Goal: Information Seeking & Learning: Learn about a topic

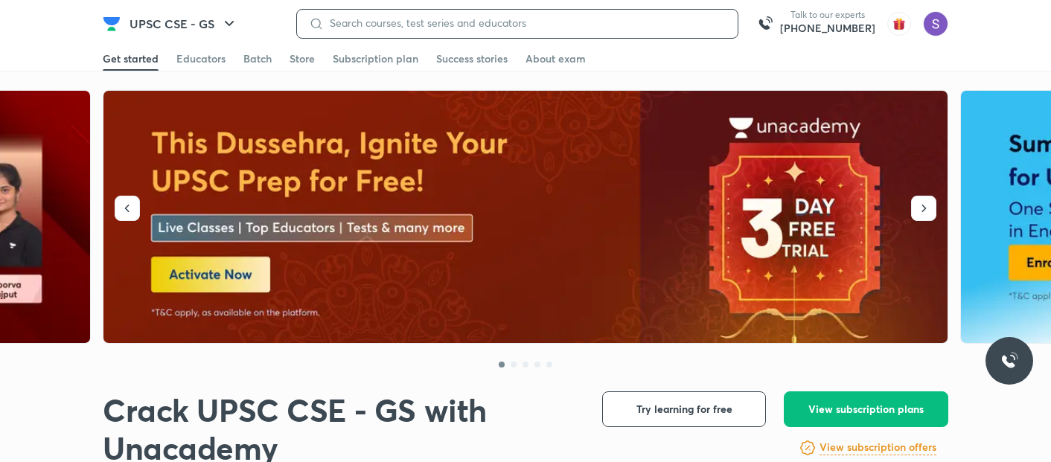
click at [464, 25] on input at bounding box center [525, 23] width 402 height 12
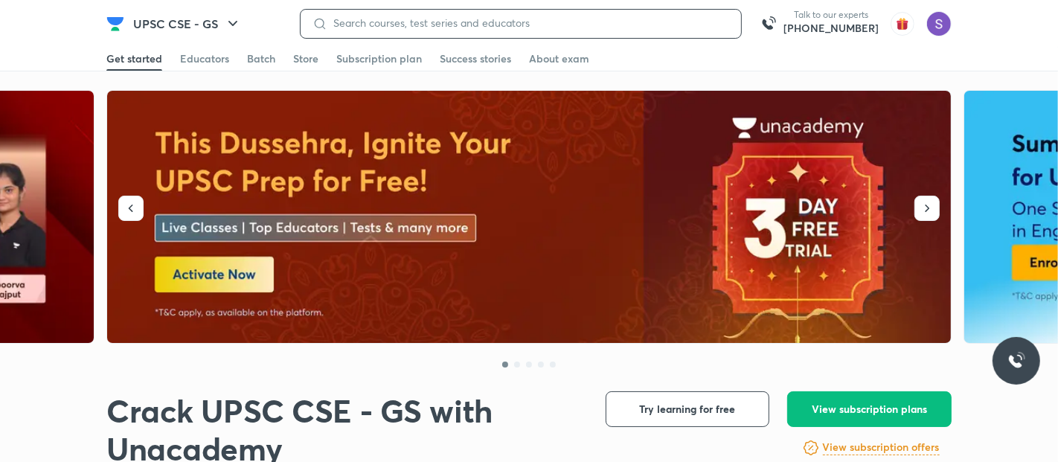
click at [464, 25] on input at bounding box center [528, 23] width 402 height 12
click at [404, 28] on input at bounding box center [528, 23] width 402 height 12
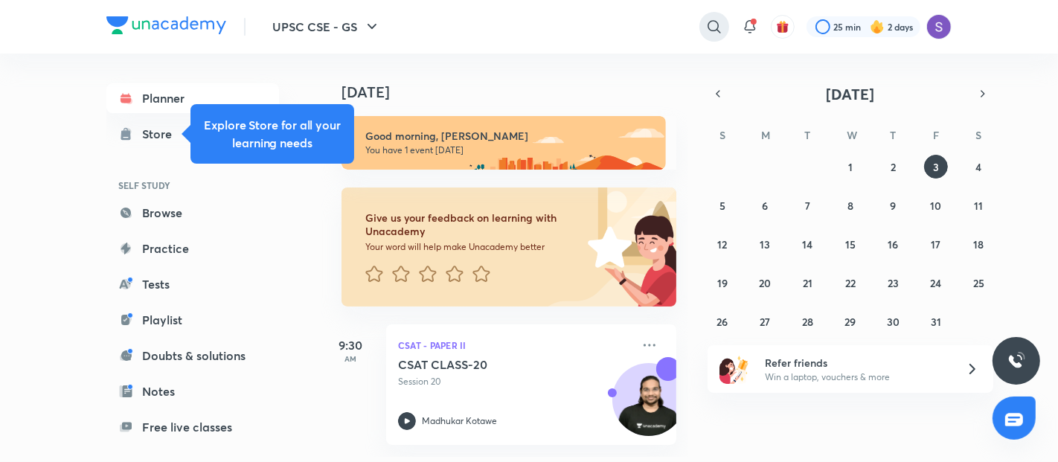
click at [709, 28] on icon at bounding box center [714, 27] width 18 height 18
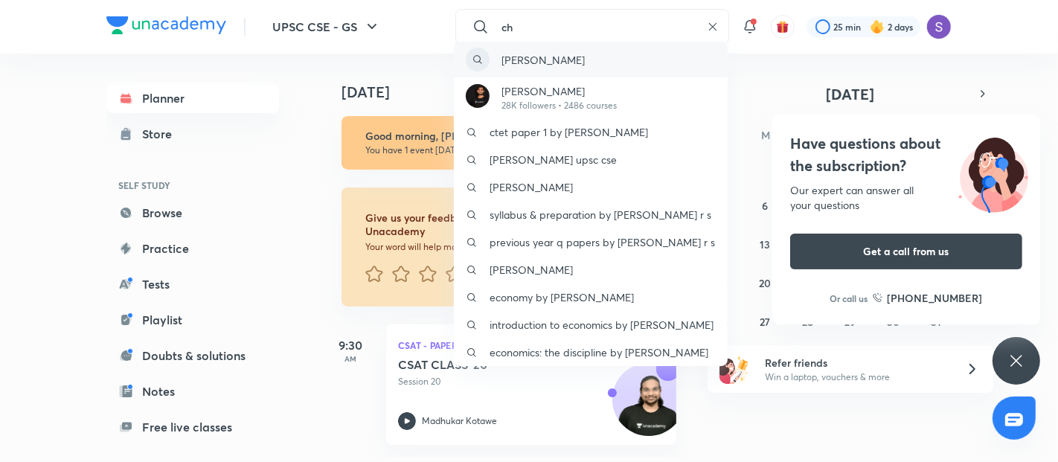
type input "c"
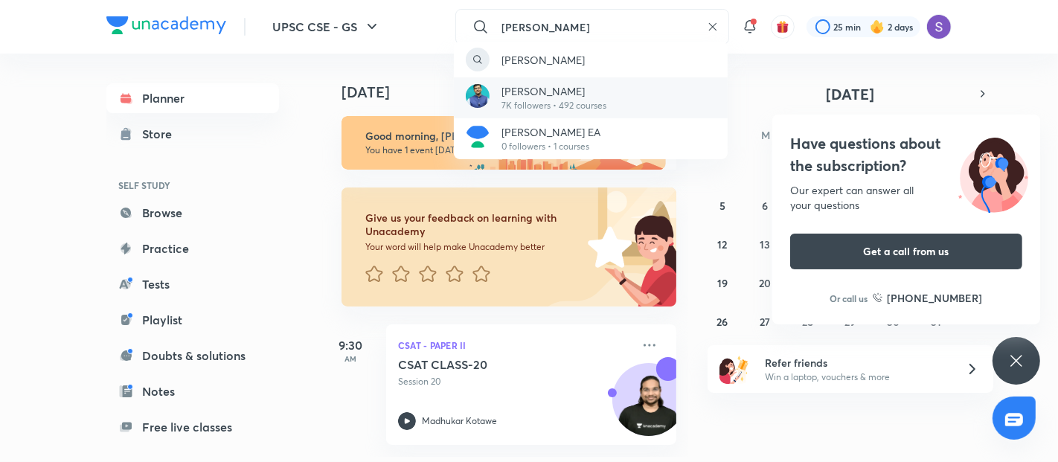
type input "[PERSON_NAME]"
click at [586, 89] on p "[PERSON_NAME]" at bounding box center [554, 91] width 105 height 16
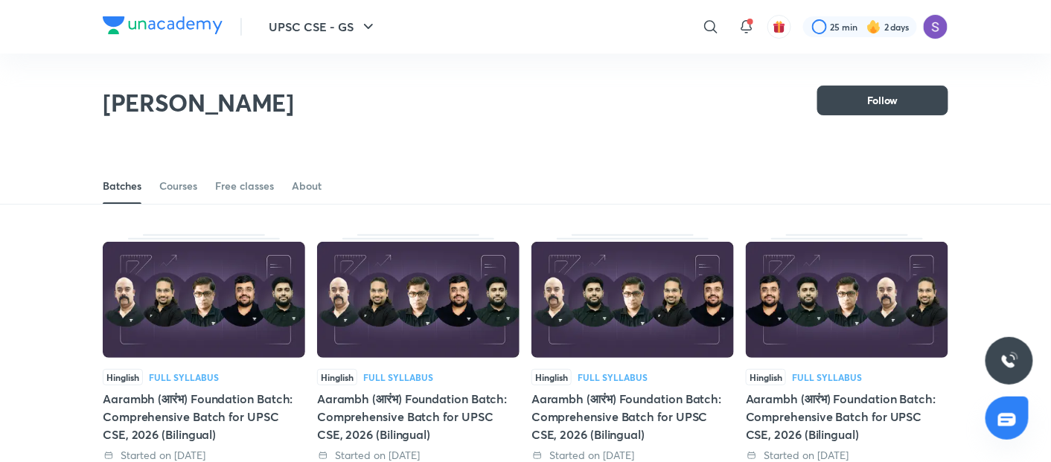
scroll to position [65, 0]
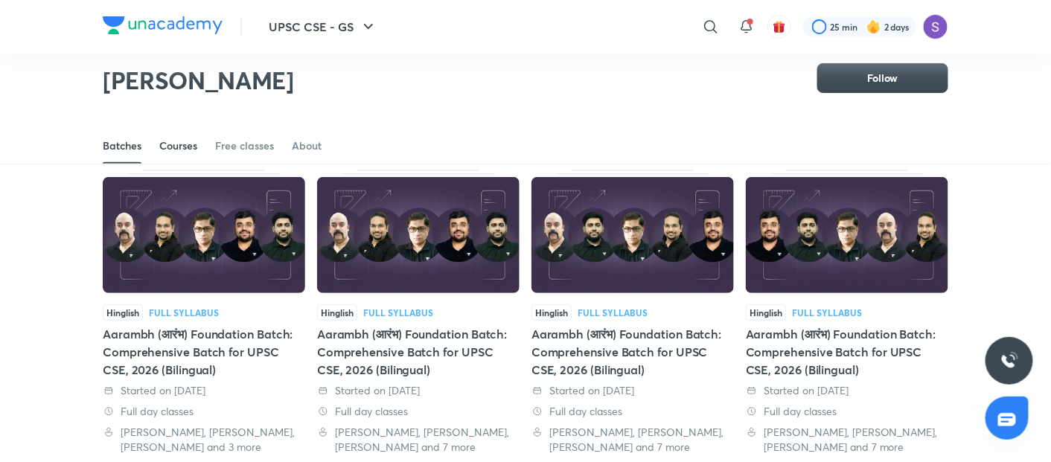
click at [161, 141] on div "Courses" at bounding box center [178, 145] width 38 height 15
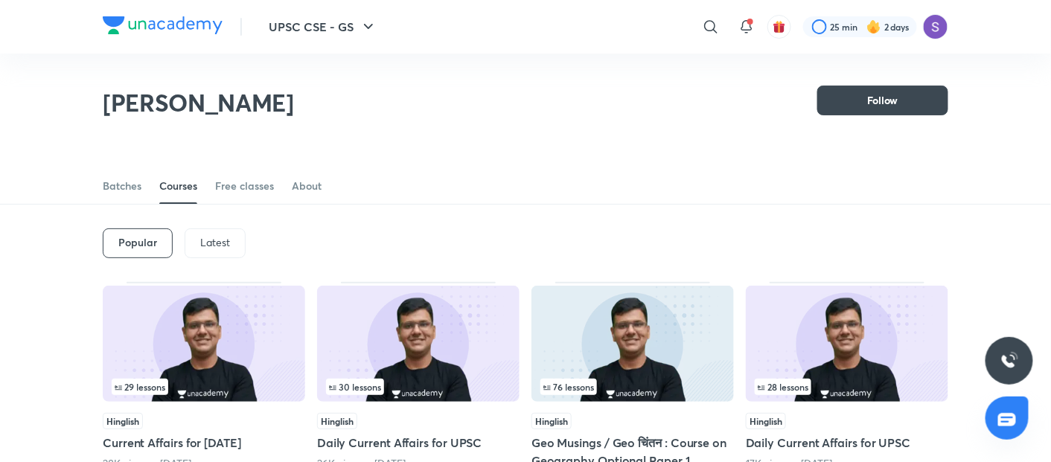
scroll to position [65, 0]
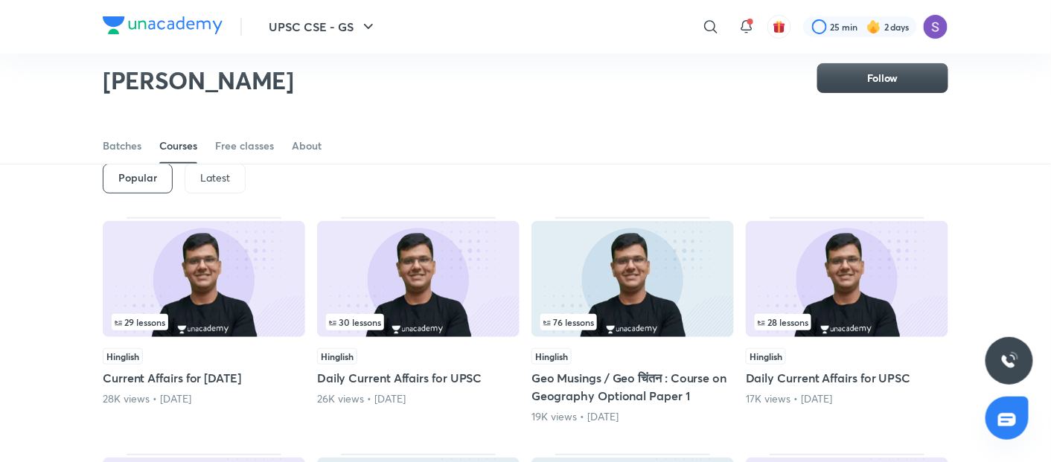
click at [200, 172] on p "Latest" at bounding box center [215, 178] width 30 height 12
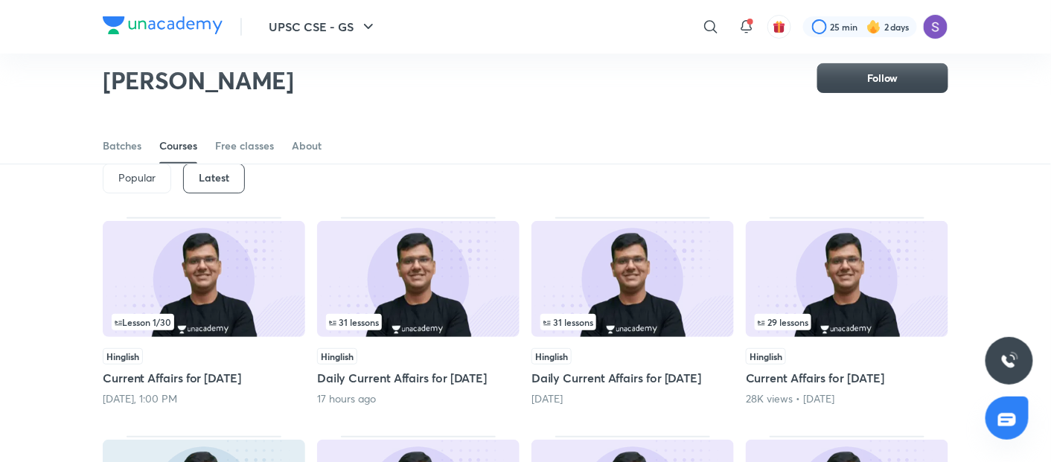
click at [355, 262] on img at bounding box center [418, 279] width 202 height 116
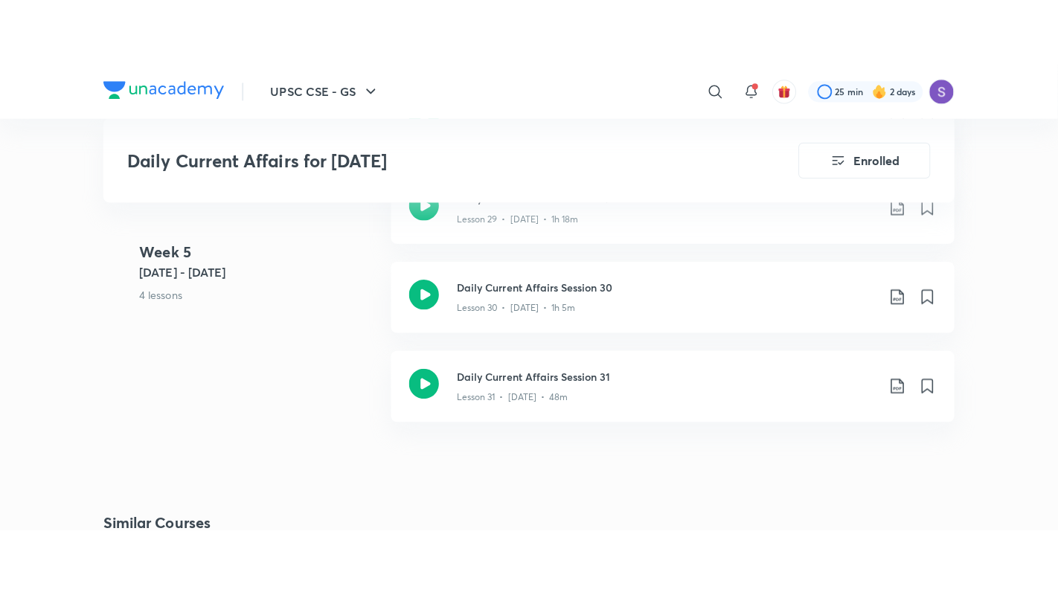
scroll to position [3670, 0]
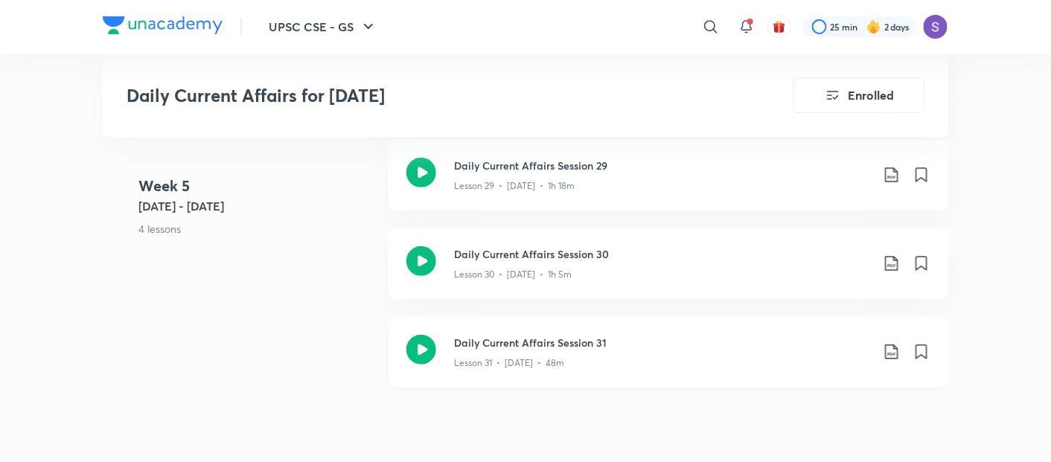
click at [411, 345] on icon at bounding box center [421, 350] width 30 height 30
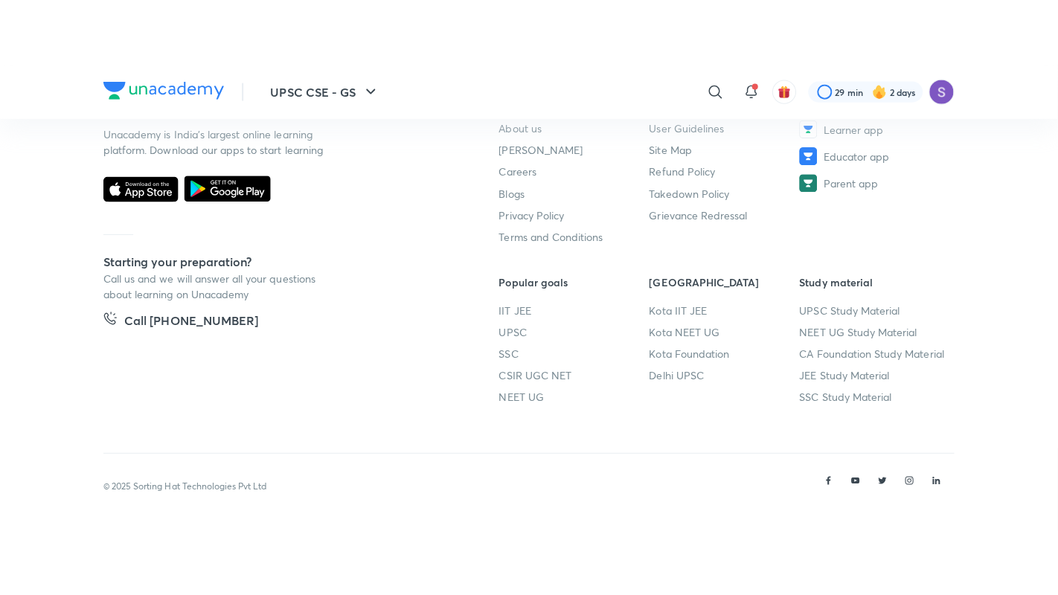
scroll to position [801, 0]
